Goal: Task Accomplishment & Management: Use online tool/utility

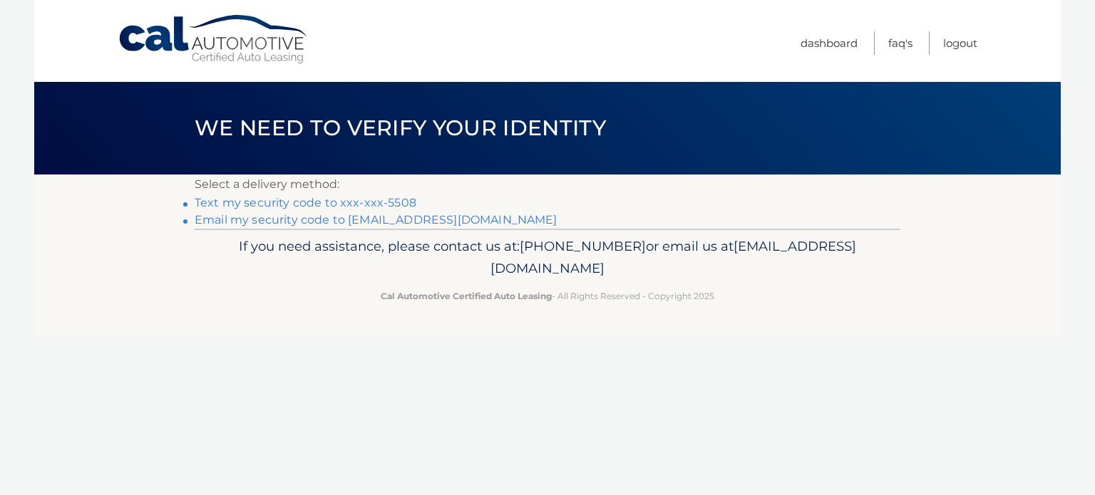
click at [289, 205] on link "Text my security code to xxx-xxx-5508" at bounding box center [306, 203] width 222 height 14
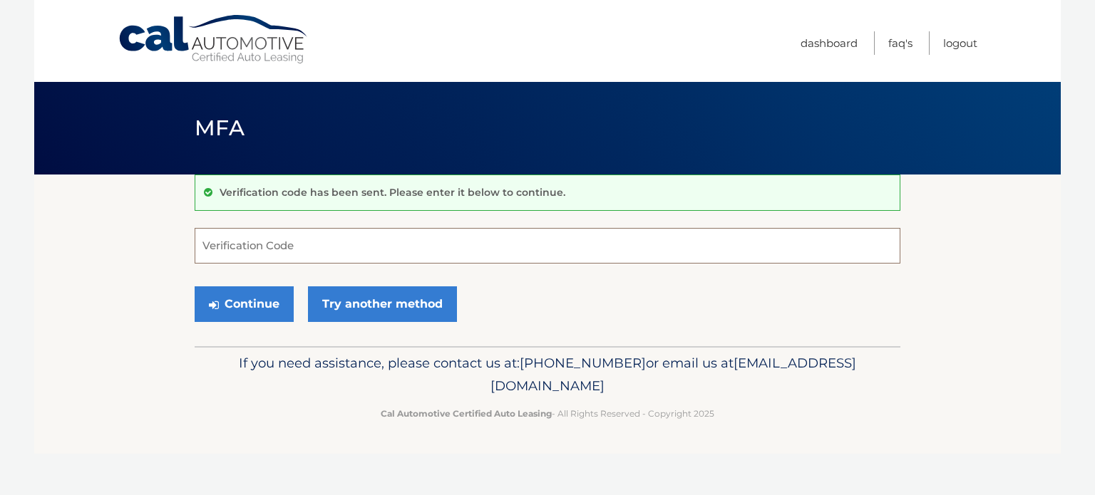
click at [347, 250] on input "Verification Code" at bounding box center [548, 246] width 706 height 36
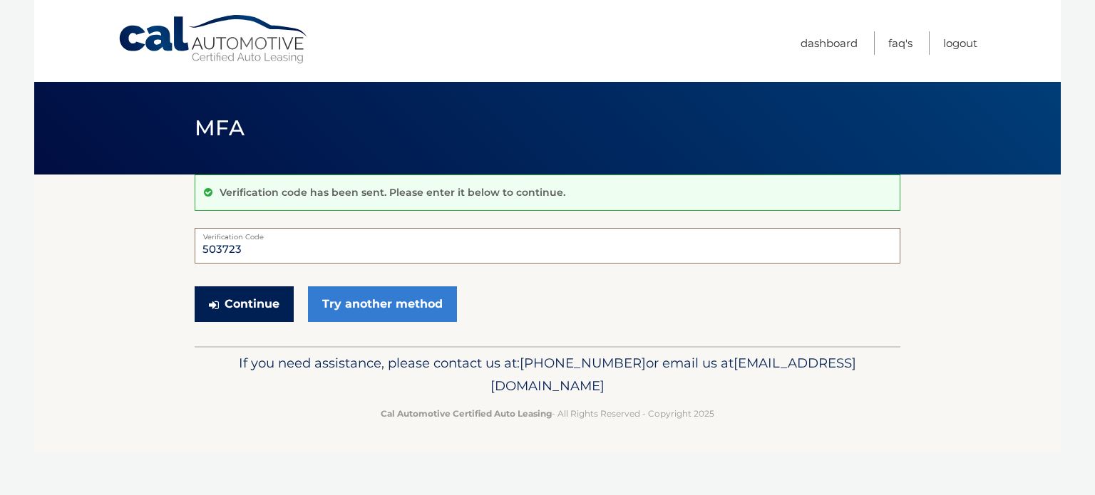
type input "503723"
click at [261, 304] on button "Continue" at bounding box center [244, 305] width 99 height 36
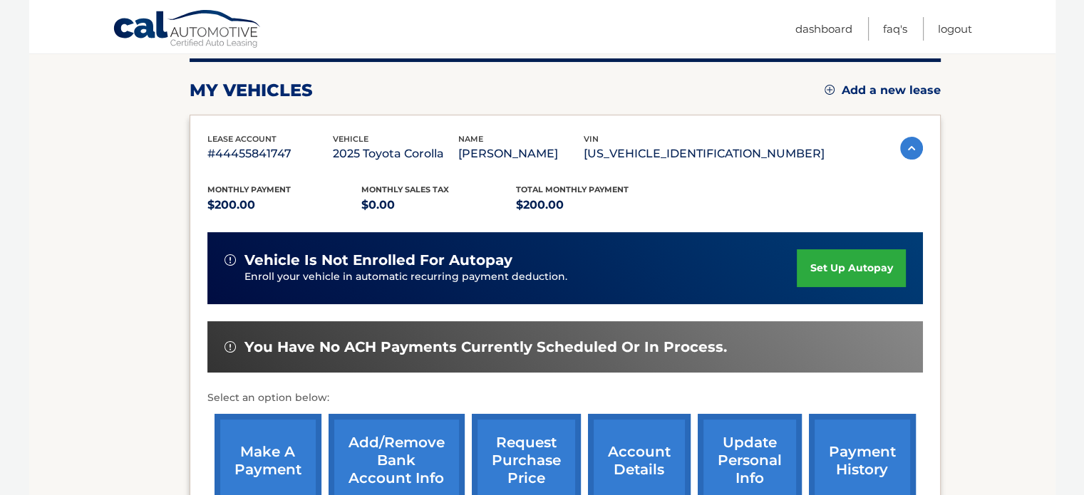
scroll to position [214, 0]
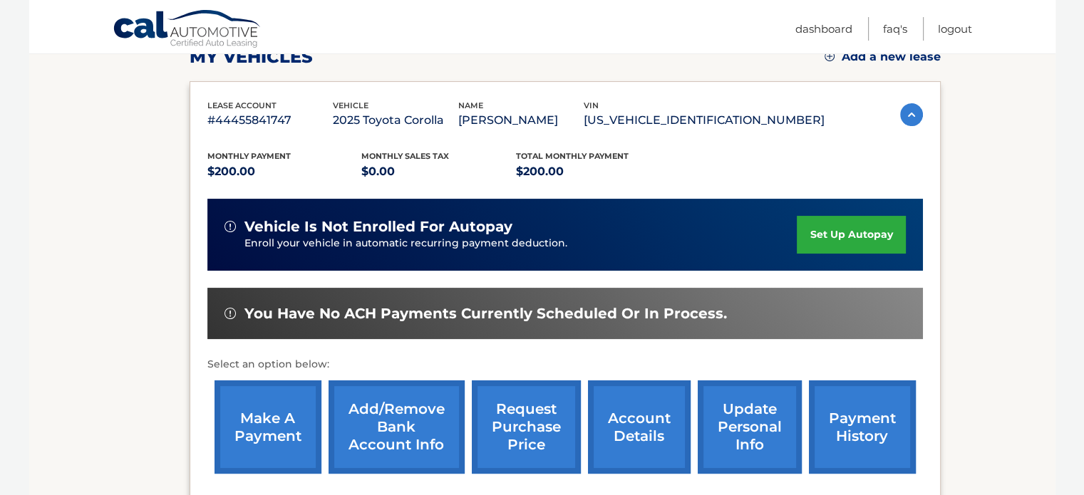
click at [259, 424] on link "make a payment" at bounding box center [268, 427] width 107 height 93
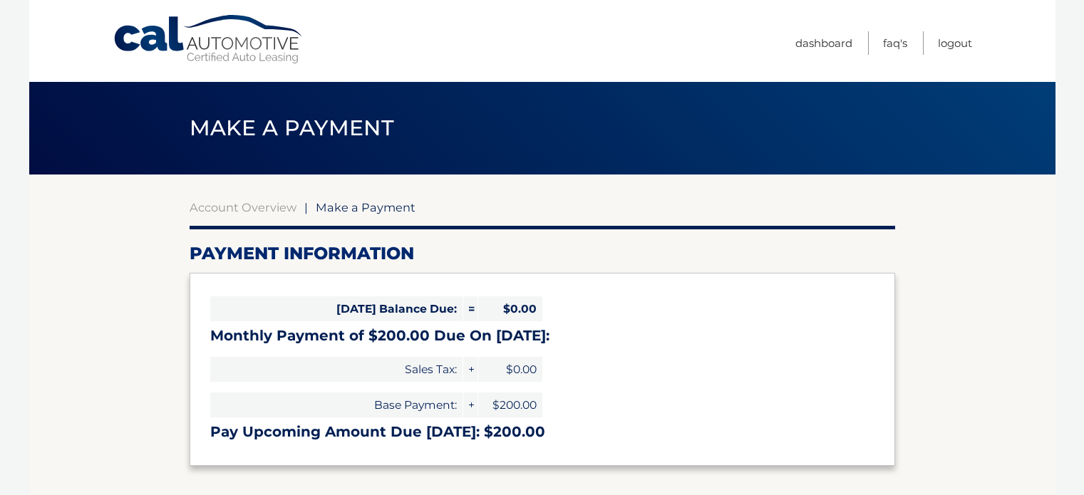
select select "ZmE0ZGIyNjQtMzRjMy00NWMxLWI1MDMtNmUxODAxNjVjNjVm"
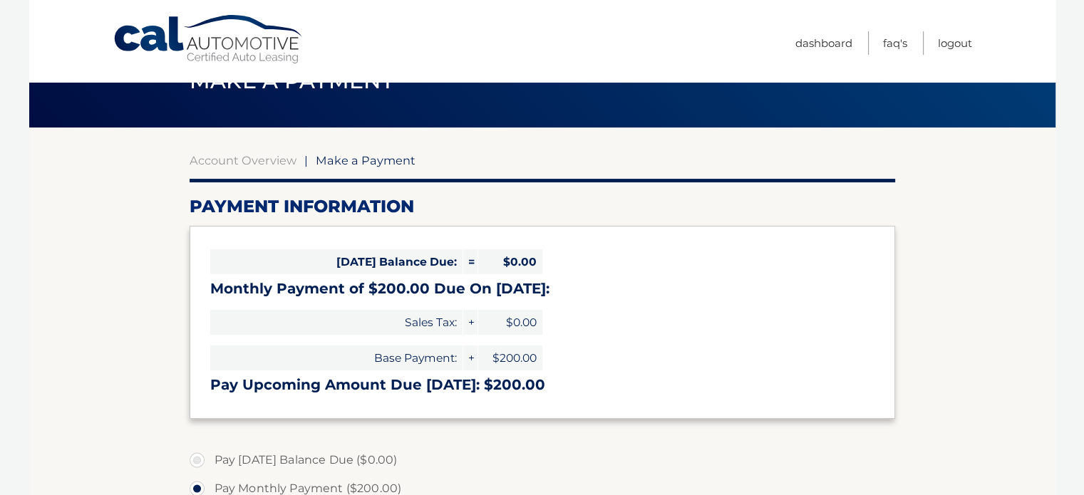
scroll to position [71, 0]
